Goal: Find specific page/section: Find specific page/section

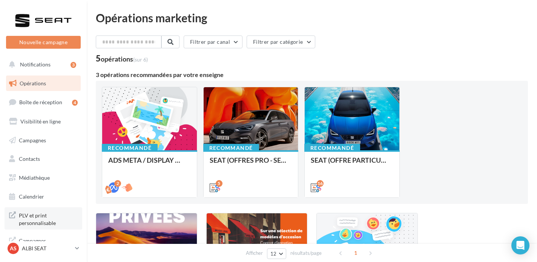
click at [41, 218] on span "PLV et print personnalisable" at bounding box center [48, 218] width 59 height 16
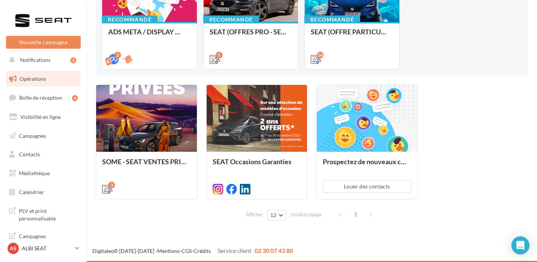
scroll to position [128, 0]
click at [45, 247] on p "ALBI SEAT" at bounding box center [47, 248] width 50 height 8
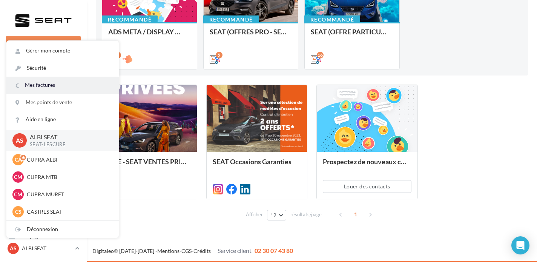
click at [53, 85] on link "Mes factures" at bounding box center [62, 85] width 112 height 17
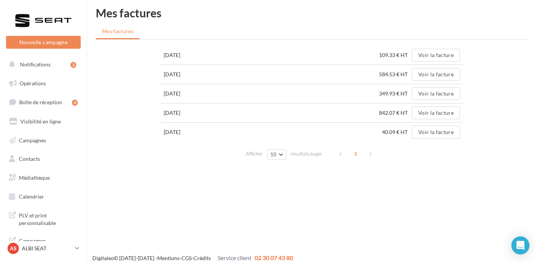
scroll to position [4, 0]
click at [428, 72] on button "Voir la facture" at bounding box center [436, 75] width 48 height 13
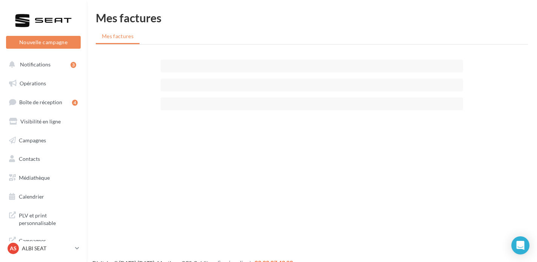
scroll to position [4, 0]
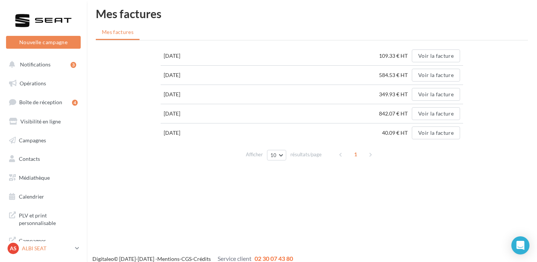
click at [78, 250] on icon at bounding box center [77, 248] width 4 height 6
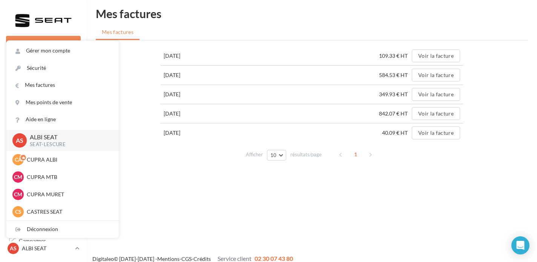
click at [182, 204] on div "Nouvelle campagne Nouvelle campagne Notifications 3 Opérations Boîte de récepti…" at bounding box center [268, 139] width 537 height 262
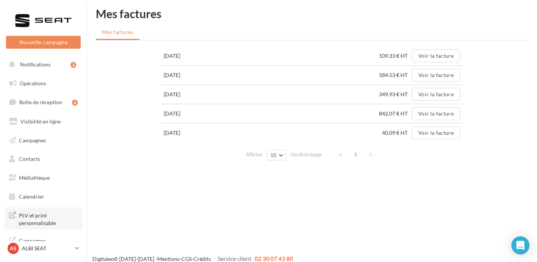
scroll to position [0, 0]
click at [80, 250] on link "AS ALBI SEAT SEAT-LESCURE" at bounding box center [43, 248] width 75 height 14
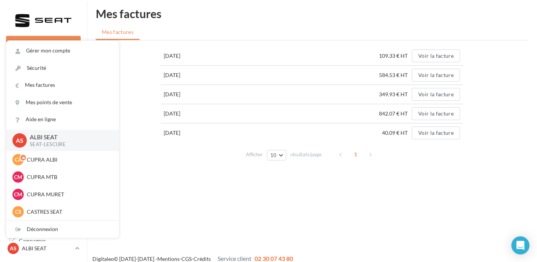
click at [32, 21] on div at bounding box center [43, 20] width 60 height 19
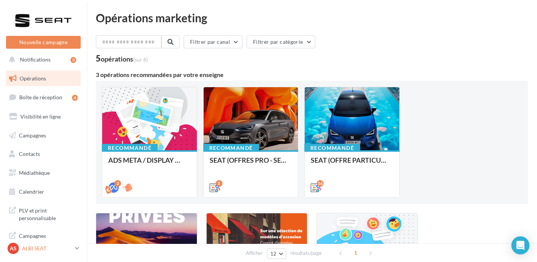
scroll to position [5, 0]
click at [58, 250] on p "ALBI SEAT" at bounding box center [47, 248] width 50 height 8
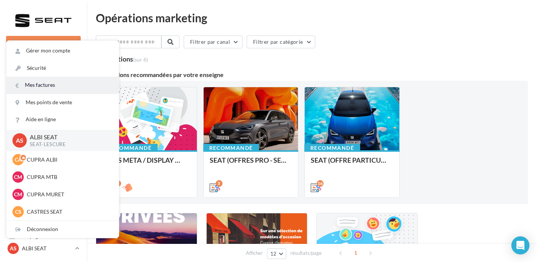
click at [49, 87] on link "Mes factures" at bounding box center [62, 85] width 112 height 17
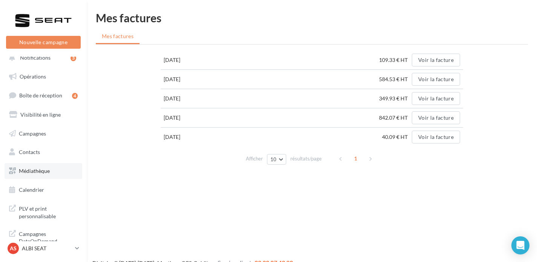
scroll to position [5, 0]
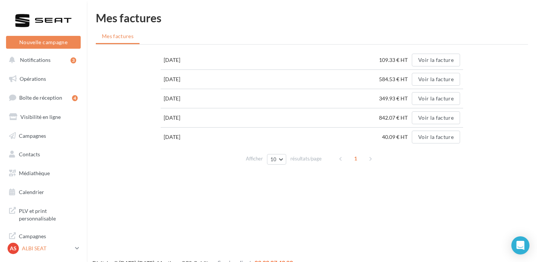
click at [64, 245] on p "ALBI SEAT" at bounding box center [47, 248] width 50 height 8
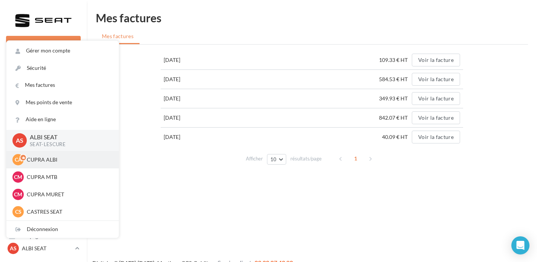
click at [59, 161] on p "CUPRA ALBI" at bounding box center [68, 160] width 83 height 8
